Goal: Task Accomplishment & Management: Manage account settings

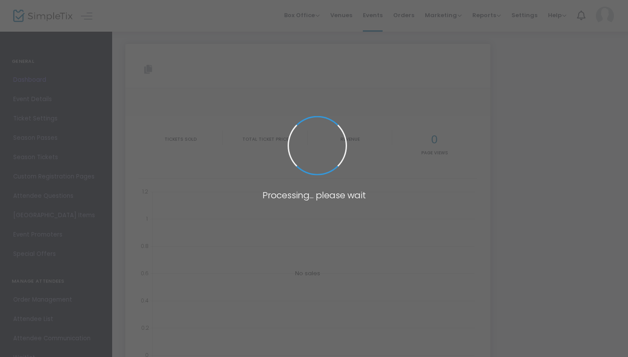
type input "[URL][DOMAIN_NAME]"
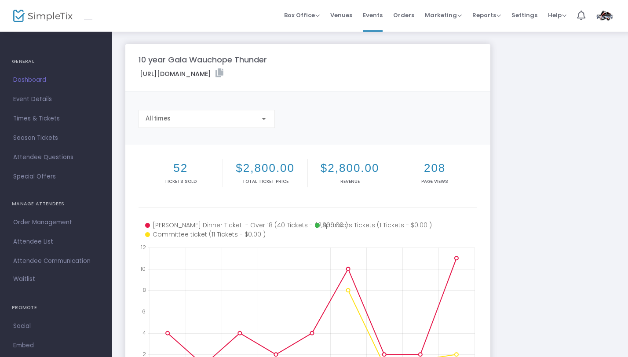
click at [607, 9] on img at bounding box center [605, 16] width 18 height 16
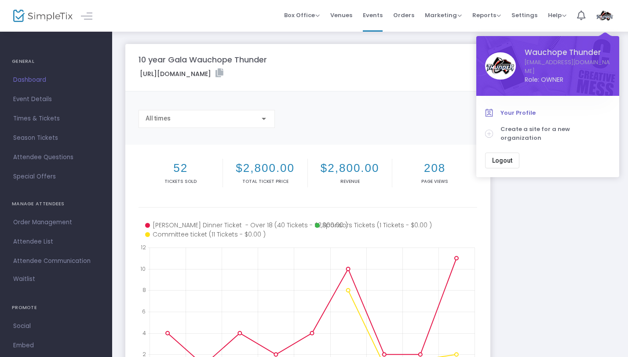
click at [510, 113] on span "Your Profile" at bounding box center [555, 113] width 110 height 9
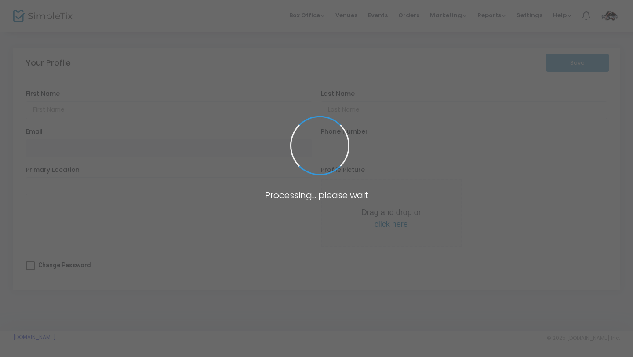
type input "Wauchope"
type input "Thunder"
type input "[EMAIL_ADDRESS][DOMAIN_NAME]"
type input "Wauchope, [GEOGRAPHIC_DATA]"
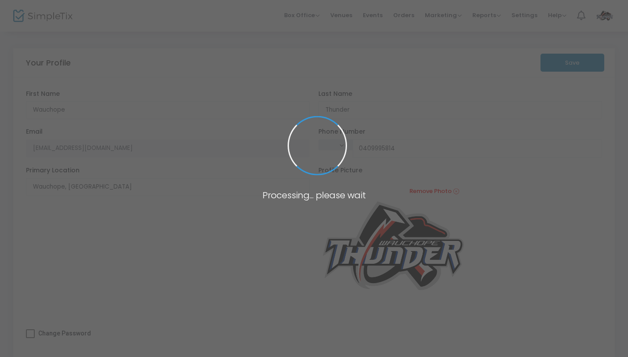
type input "[PHONE_NUMBER]"
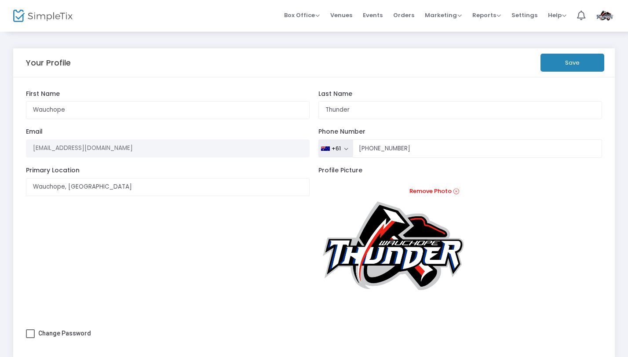
click at [605, 22] on img at bounding box center [605, 16] width 18 height 16
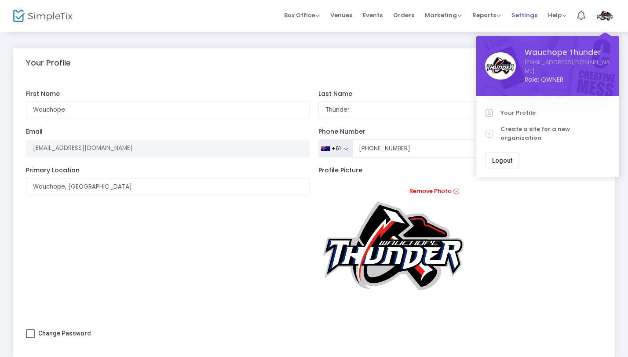
click at [531, 14] on span "Settings" at bounding box center [524, 15] width 26 height 22
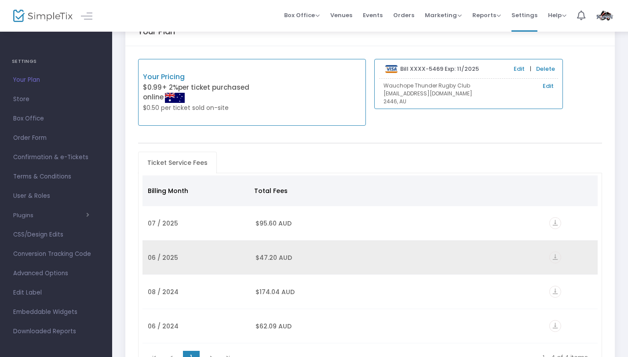
scroll to position [24, 0]
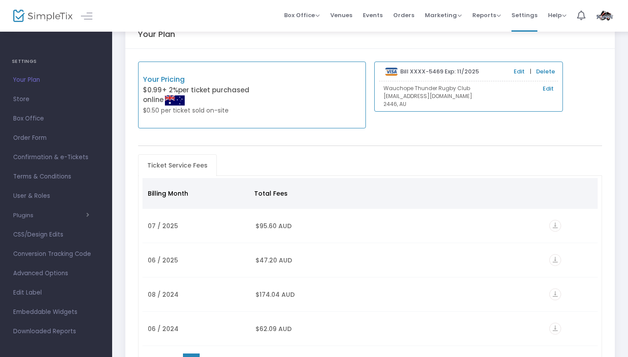
click at [519, 72] on link "Edit" at bounding box center [519, 71] width 11 height 9
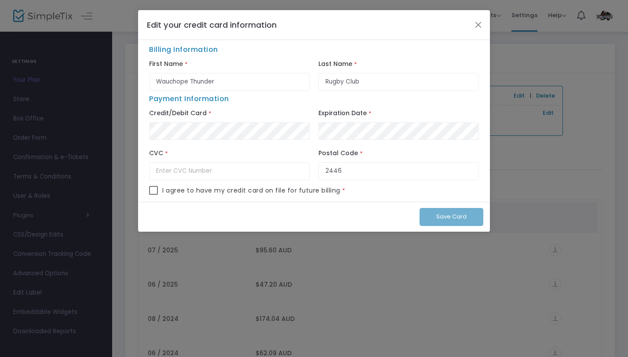
scroll to position [0, 0]
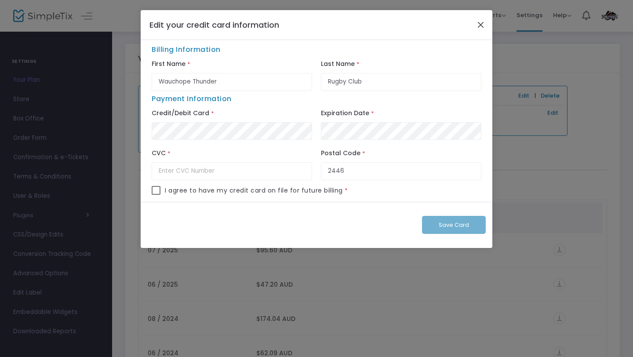
click at [481, 24] on button "Close" at bounding box center [480, 24] width 11 height 11
